Goal: Task Accomplishment & Management: Use online tool/utility

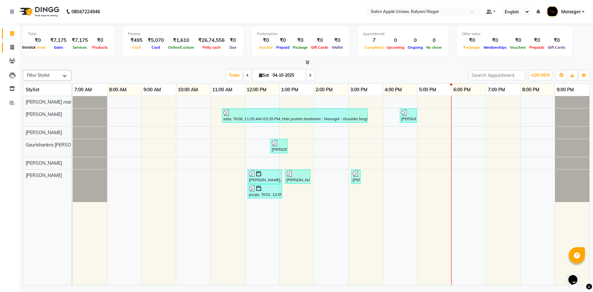
click at [10, 47] on icon at bounding box center [12, 47] width 4 height 5
select select "service"
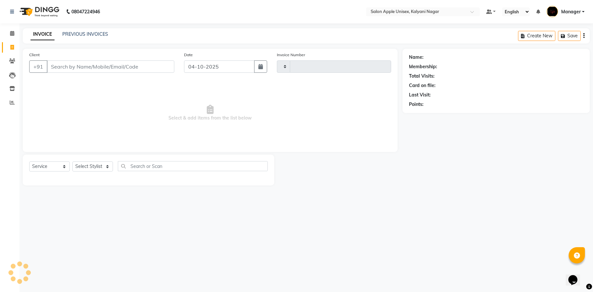
type input "2056"
select select "119"
click at [122, 68] on input "Client" at bounding box center [111, 66] width 128 height 12
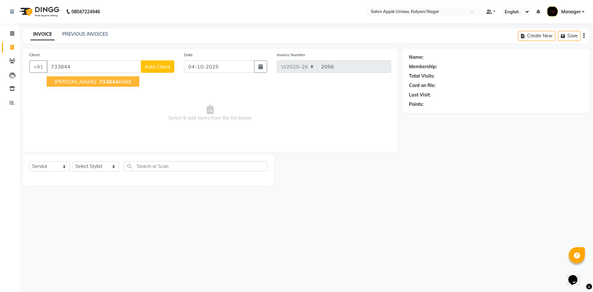
click at [87, 78] on span "[PERSON_NAME]" at bounding box center [76, 81] width 42 height 6
type input "7338446688"
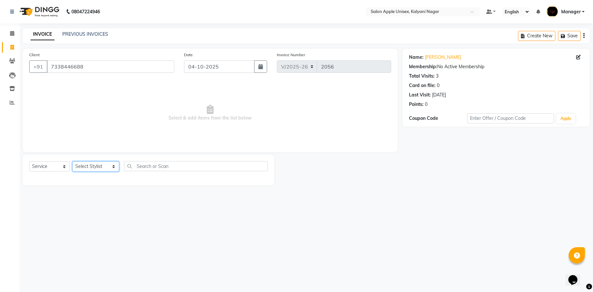
click at [105, 164] on select "Select Stylist [PERSON_NAME] Gaurishankra [PERSON_NAME] (Owner) [PERSON_NAME] M…" at bounding box center [95, 166] width 47 height 10
select select "89816"
click at [72, 161] on select "Select Stylist [PERSON_NAME] Gaurishankra [PERSON_NAME] (Owner) [PERSON_NAME] M…" at bounding box center [95, 166] width 47 height 10
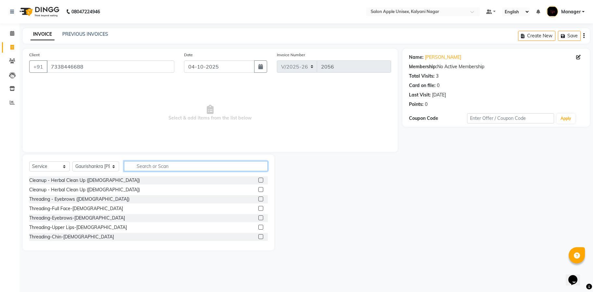
click at [168, 168] on input "text" at bounding box center [196, 166] width 144 height 10
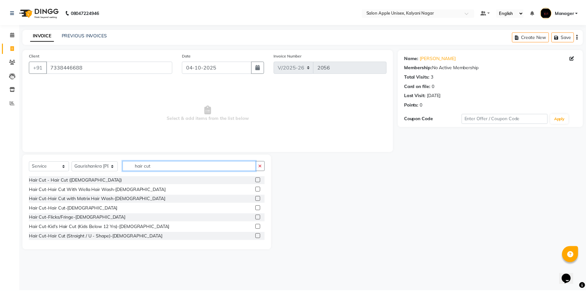
scroll to position [49, 0]
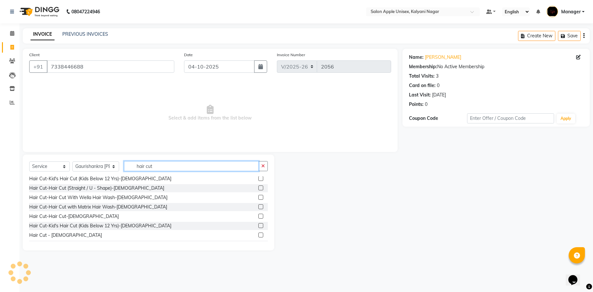
type input "hair cut"
click at [53, 238] on div "Hair Cut - [DEMOGRAPHIC_DATA]" at bounding box center [65, 235] width 73 height 7
checkbox input "false"
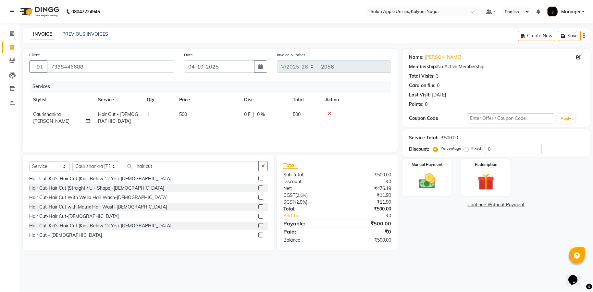
click at [328, 113] on icon at bounding box center [330, 113] width 4 height 5
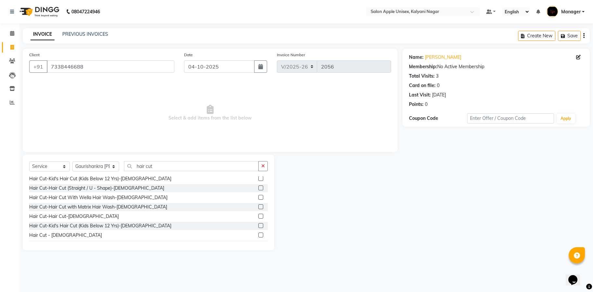
click at [105, 187] on div "Hair Cut-Hair Cut (Straight / U - Shape)-[DEMOGRAPHIC_DATA]" at bounding box center [96, 188] width 135 height 7
checkbox input "false"
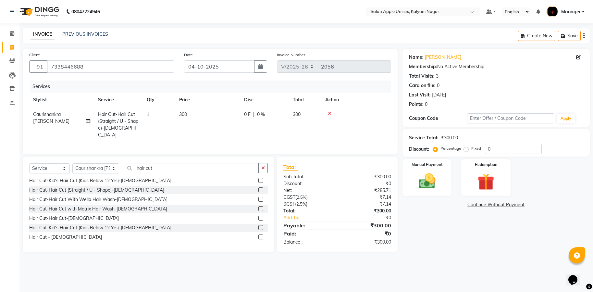
click at [328, 112] on icon at bounding box center [330, 113] width 4 height 5
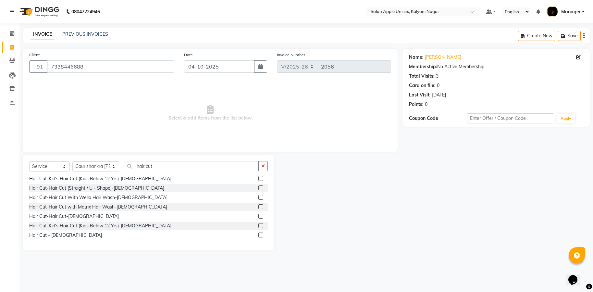
click at [80, 179] on div "Hair Cut-Kid's Hair Cut (Kids Below 12 Yrs)-[DEMOGRAPHIC_DATA]" at bounding box center [100, 178] width 142 height 7
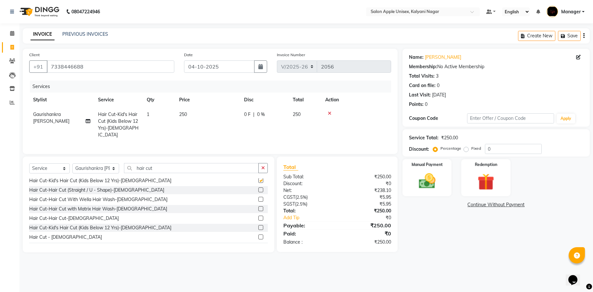
checkbox input "false"
click at [434, 178] on img at bounding box center [427, 180] width 27 height 19
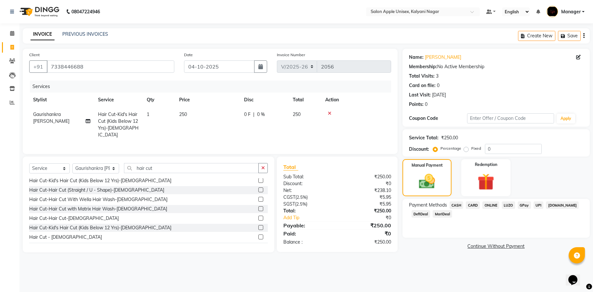
click at [498, 207] on span "ONLINE" at bounding box center [491, 204] width 17 height 7
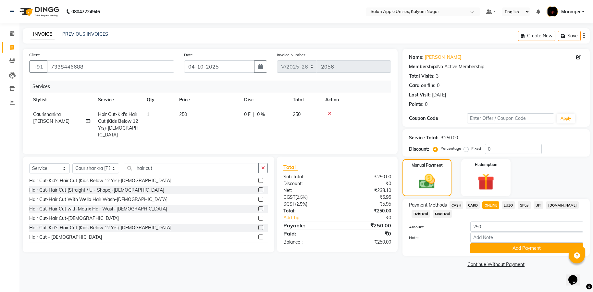
click at [517, 247] on button "Add Payment" at bounding box center [527, 248] width 113 height 10
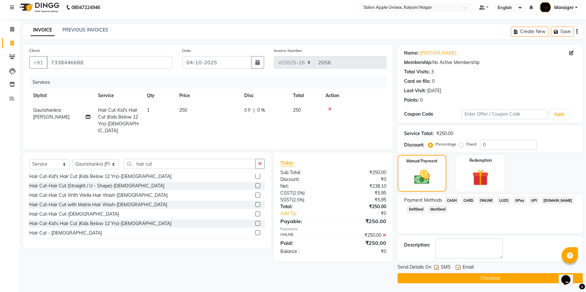
scroll to position [5, 0]
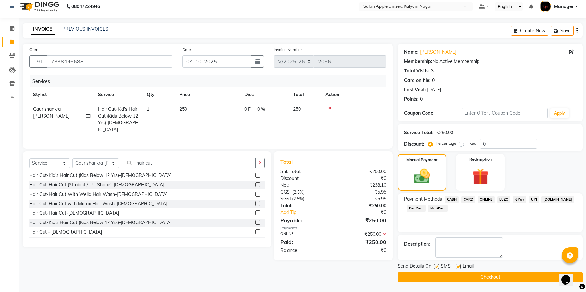
click at [487, 276] on button "Checkout" at bounding box center [490, 277] width 185 height 10
